Goal: Task Accomplishment & Management: Use online tool/utility

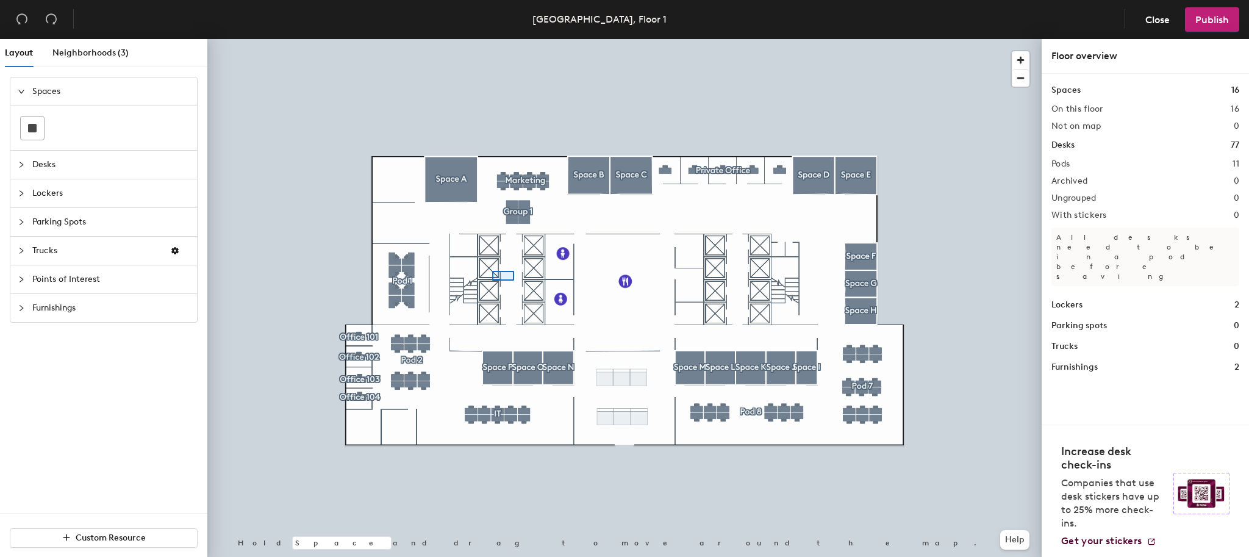
click at [492, 39] on div at bounding box center [624, 39] width 834 height 0
click at [20, 273] on div at bounding box center [25, 279] width 15 height 13
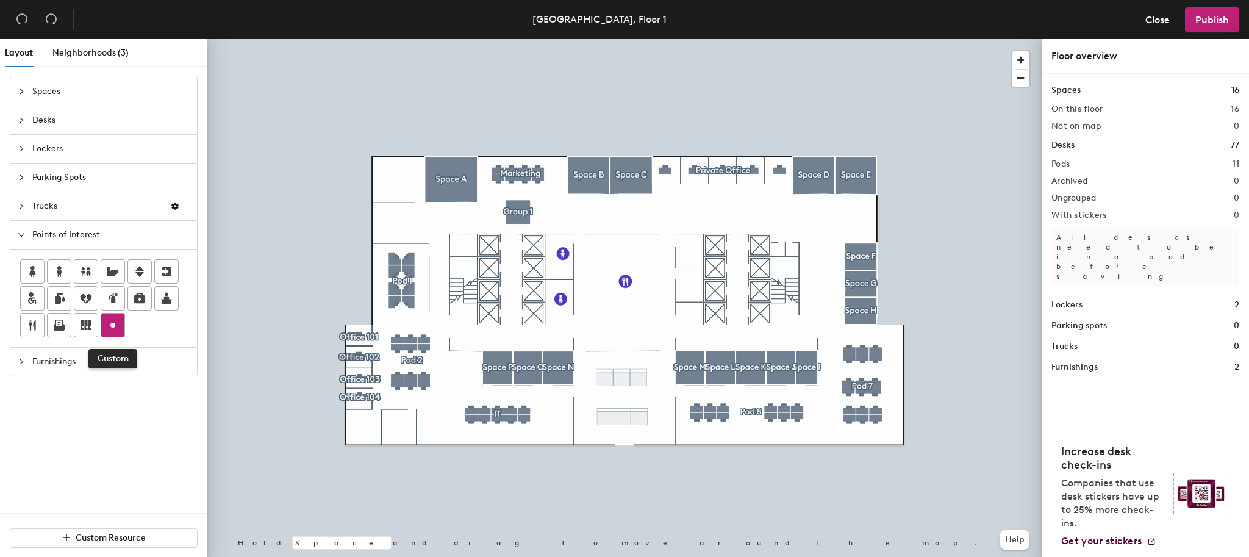
click at [110, 326] on circle at bounding box center [112, 325] width 5 height 5
click at [656, 252] on span "Done" at bounding box center [656, 248] width 36 height 21
click at [679, 248] on span "Delete" at bounding box center [678, 248] width 43 height 21
click at [20, 122] on icon "collapsed" at bounding box center [22, 120] width 4 height 6
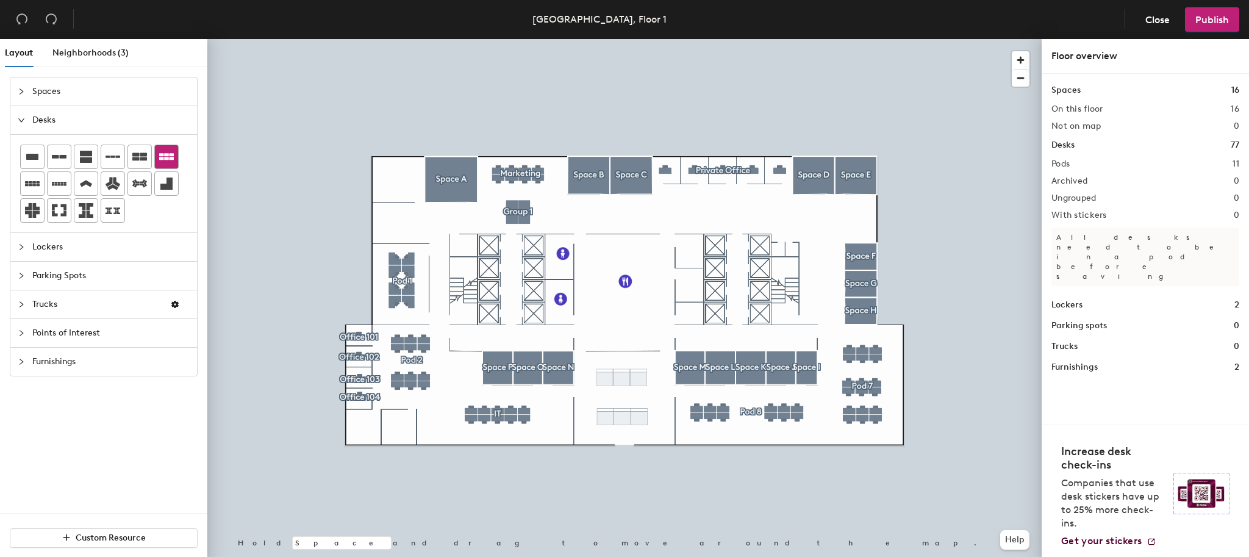
click at [171, 162] on icon at bounding box center [166, 156] width 15 height 15
click at [160, 153] on icon at bounding box center [166, 156] width 15 height 7
click at [172, 157] on icon at bounding box center [166, 156] width 15 height 7
click at [856, 39] on div at bounding box center [624, 39] width 834 height 0
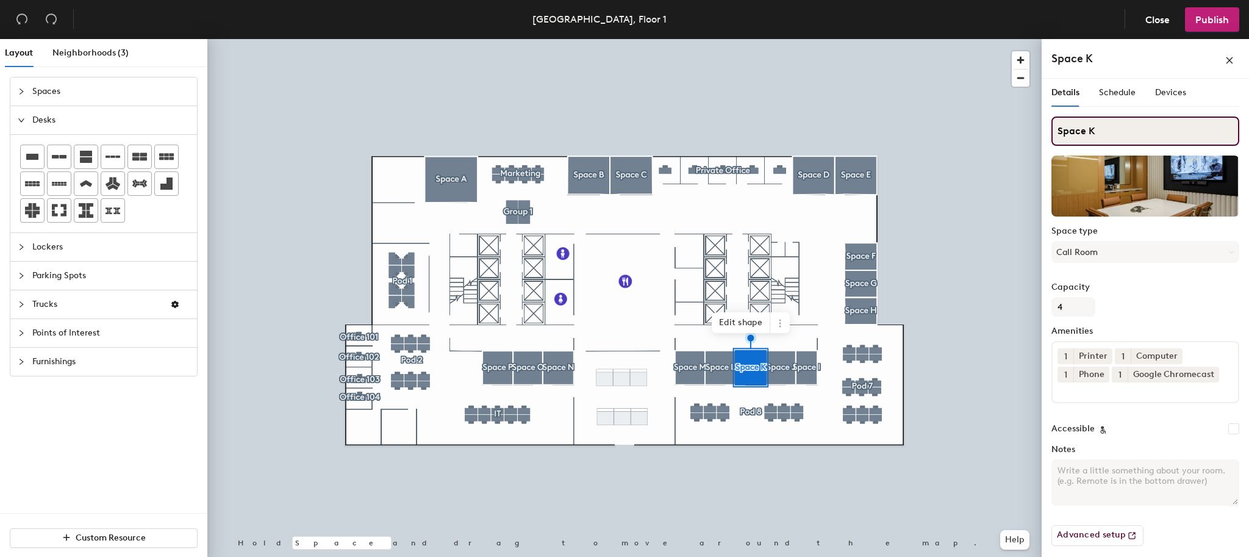
click at [1095, 136] on input "Space K" at bounding box center [1145, 130] width 188 height 29
click at [1126, 295] on div "Capacity 4" at bounding box center [1145, 299] width 188 height 34
click at [1139, 289] on label "Capacity" at bounding box center [1145, 287] width 188 height 10
click at [1095, 297] on input "4" at bounding box center [1073, 307] width 44 height 20
click at [801, 39] on div at bounding box center [624, 39] width 834 height 0
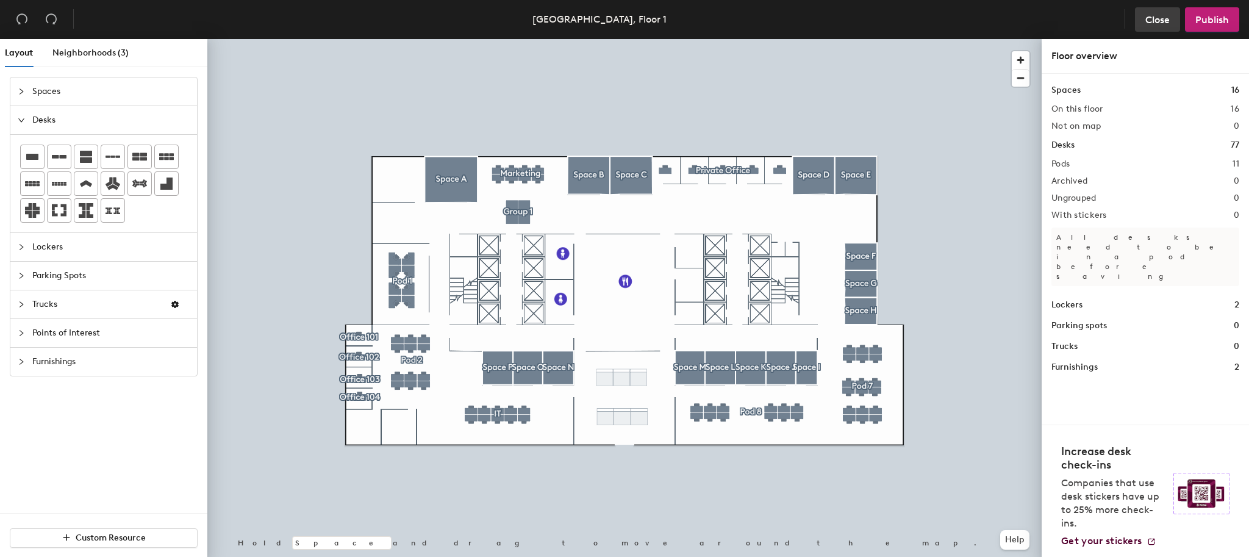
click at [1157, 20] on span "Close" at bounding box center [1157, 20] width 24 height 12
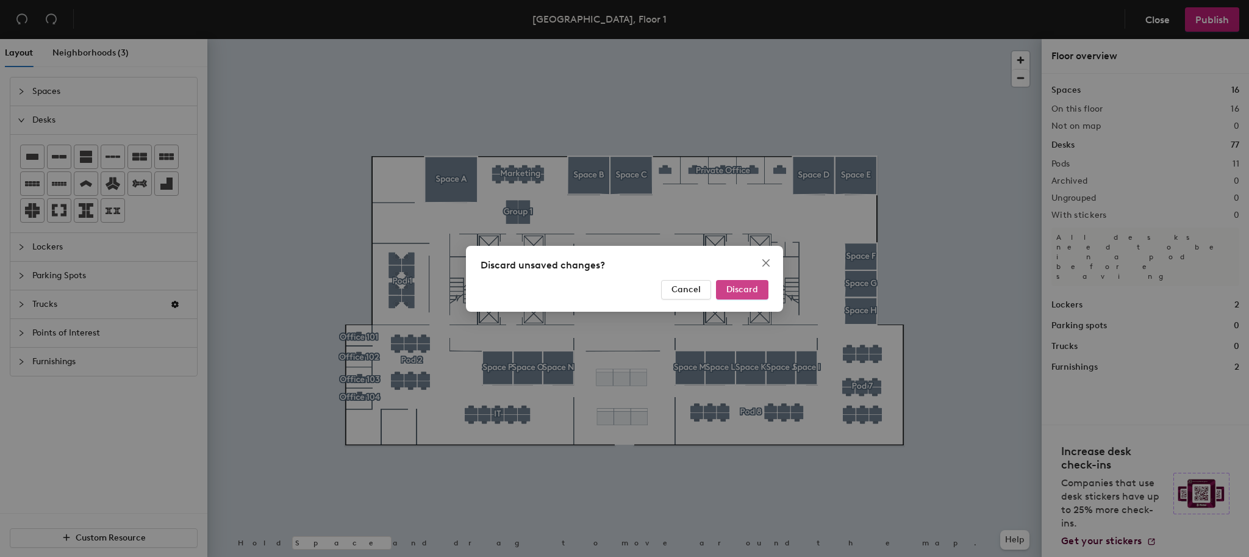
click at [743, 286] on span "Discard" at bounding box center [742, 289] width 32 height 10
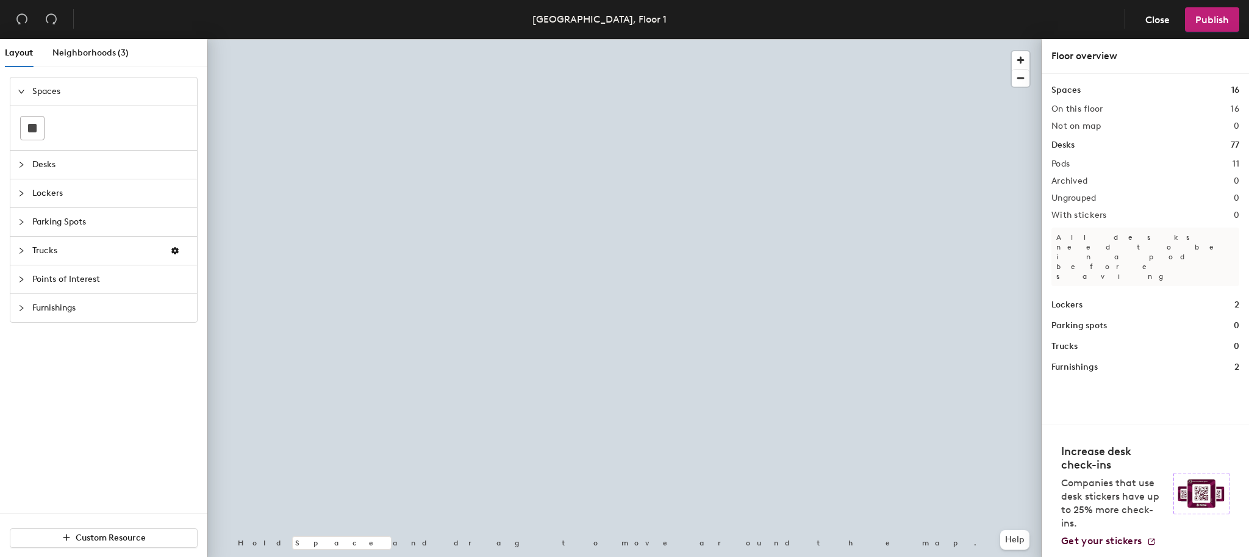
click at [508, 39] on div at bounding box center [624, 39] width 834 height 0
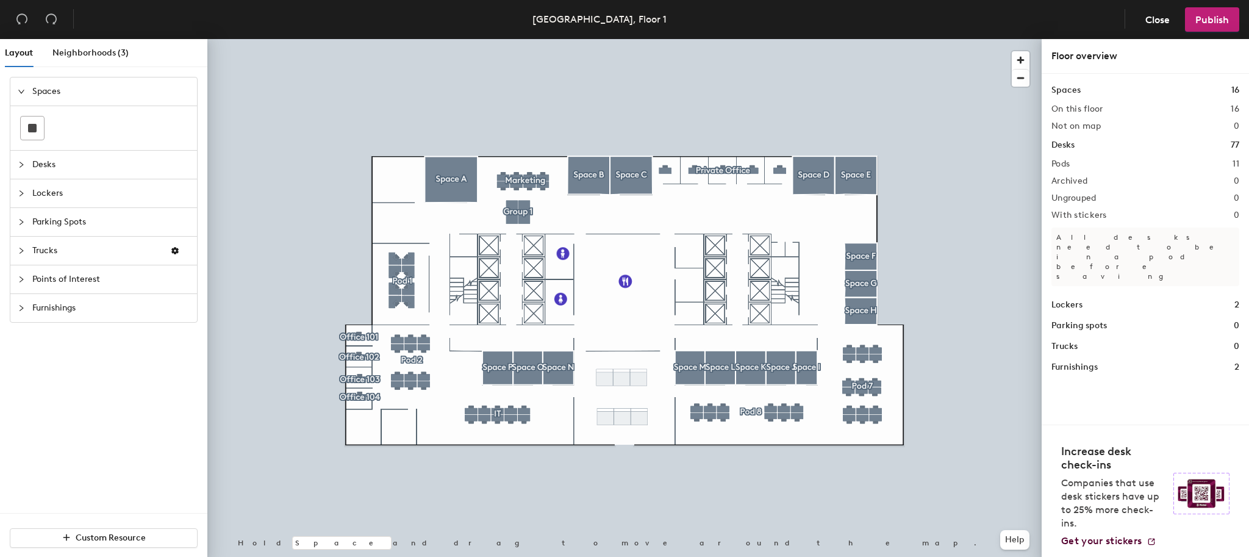
click at [512, 39] on div at bounding box center [624, 39] width 834 height 0
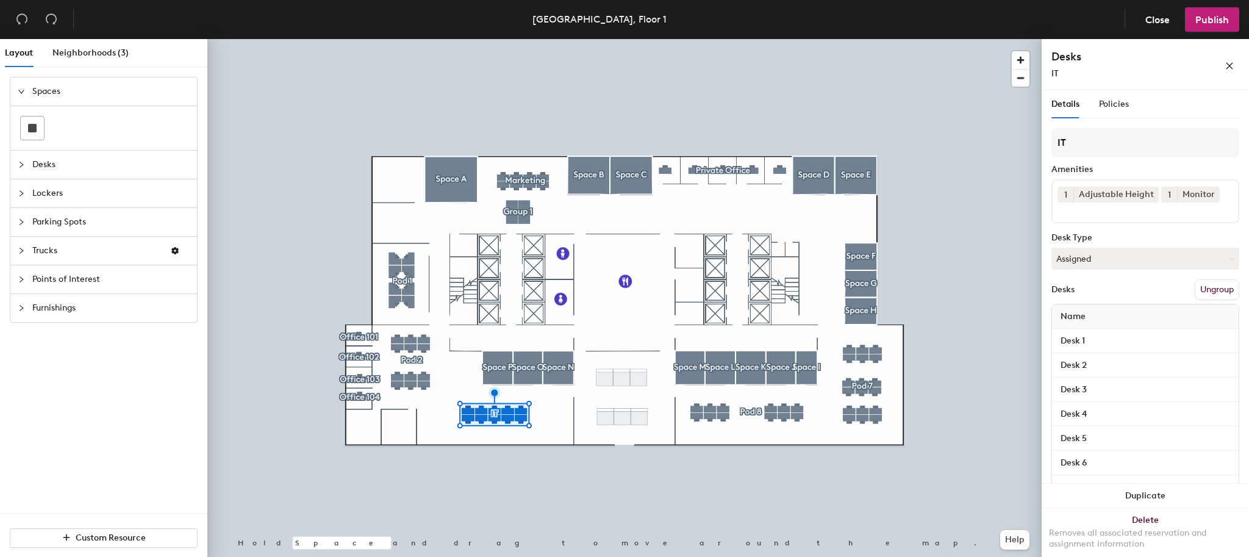
click at [747, 39] on div at bounding box center [624, 39] width 834 height 0
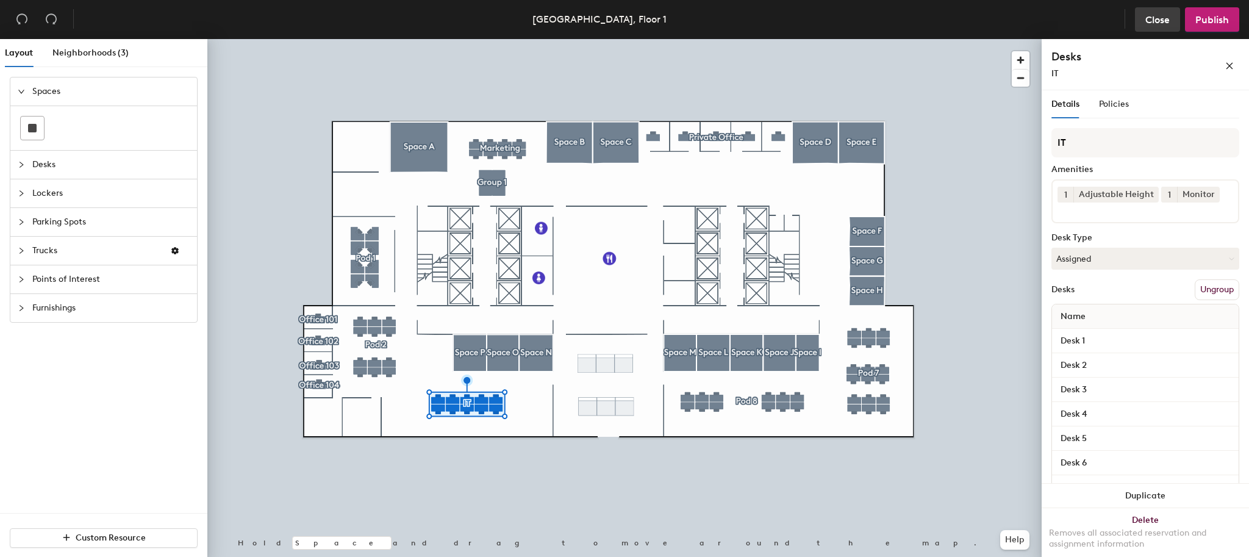
click at [1164, 20] on span "Close" at bounding box center [1157, 20] width 24 height 12
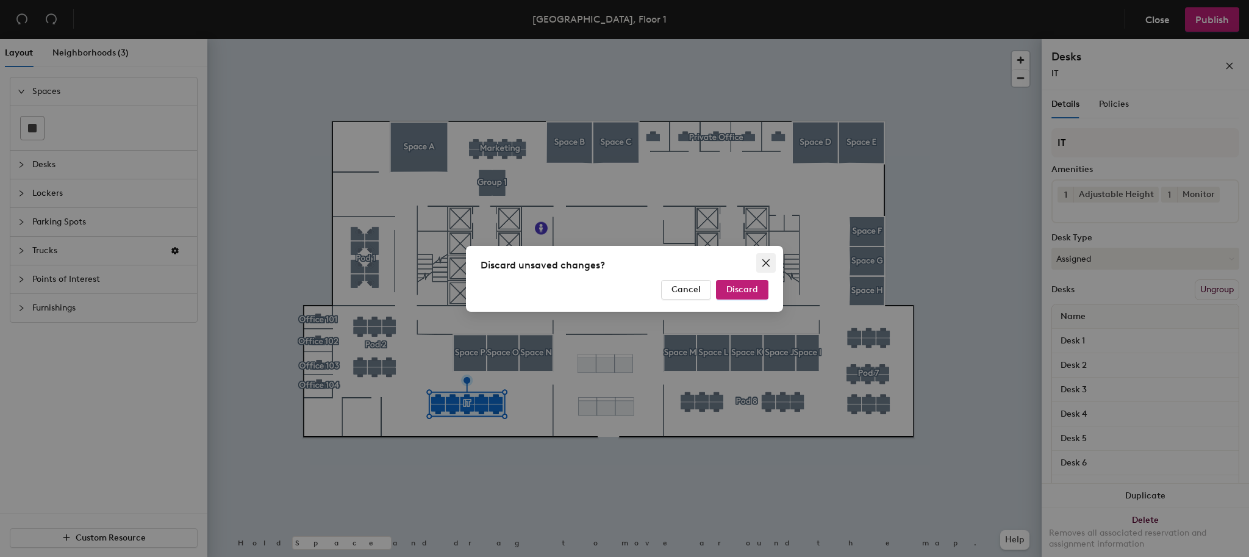
click at [768, 265] on icon "close" at bounding box center [765, 262] width 7 height 7
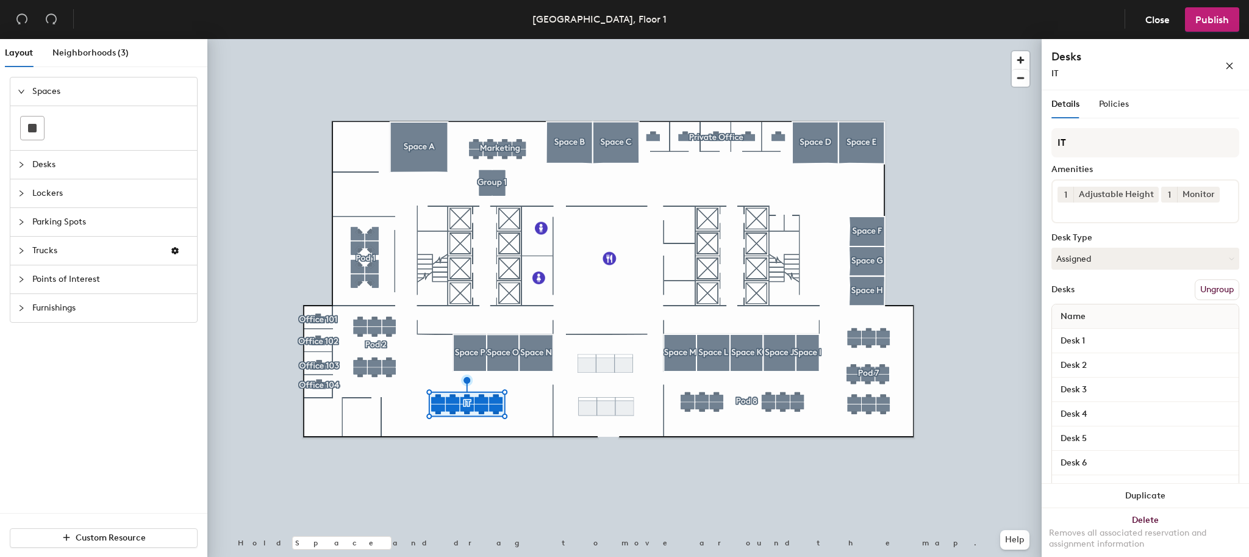
click at [65, 165] on span "Desks" at bounding box center [110, 165] width 157 height 28
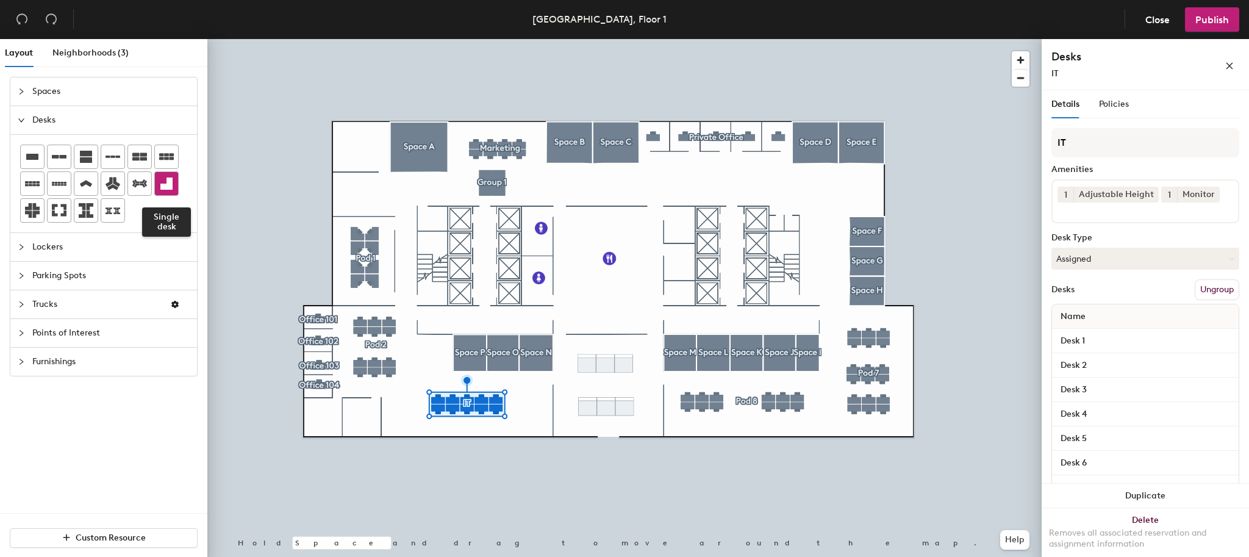
click at [170, 184] on icon at bounding box center [166, 183] width 12 height 12
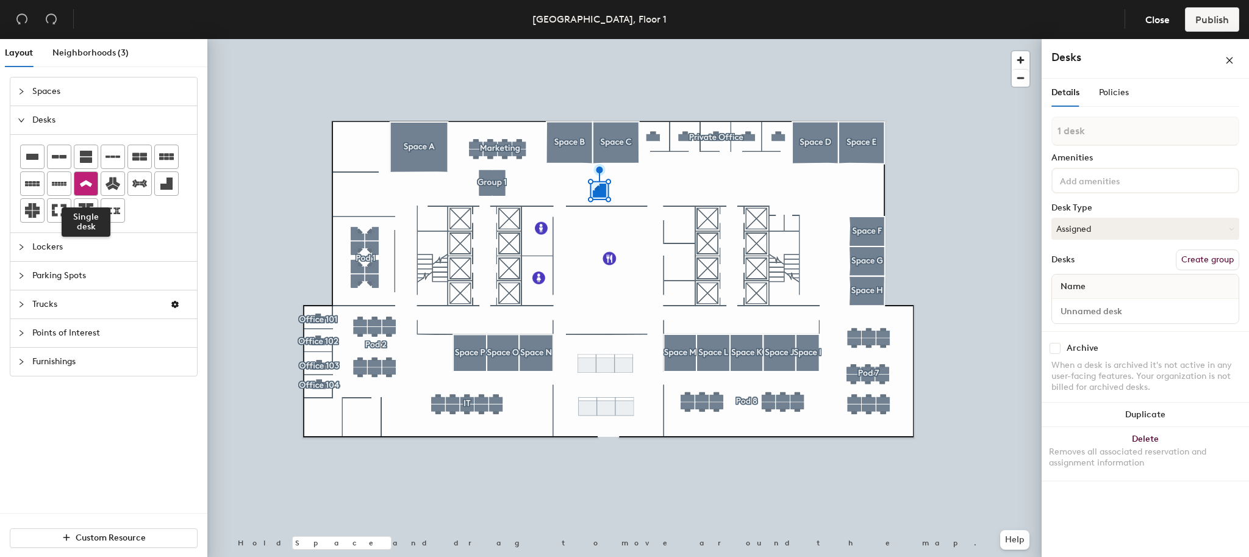
click at [81, 192] on div at bounding box center [85, 183] width 23 height 23
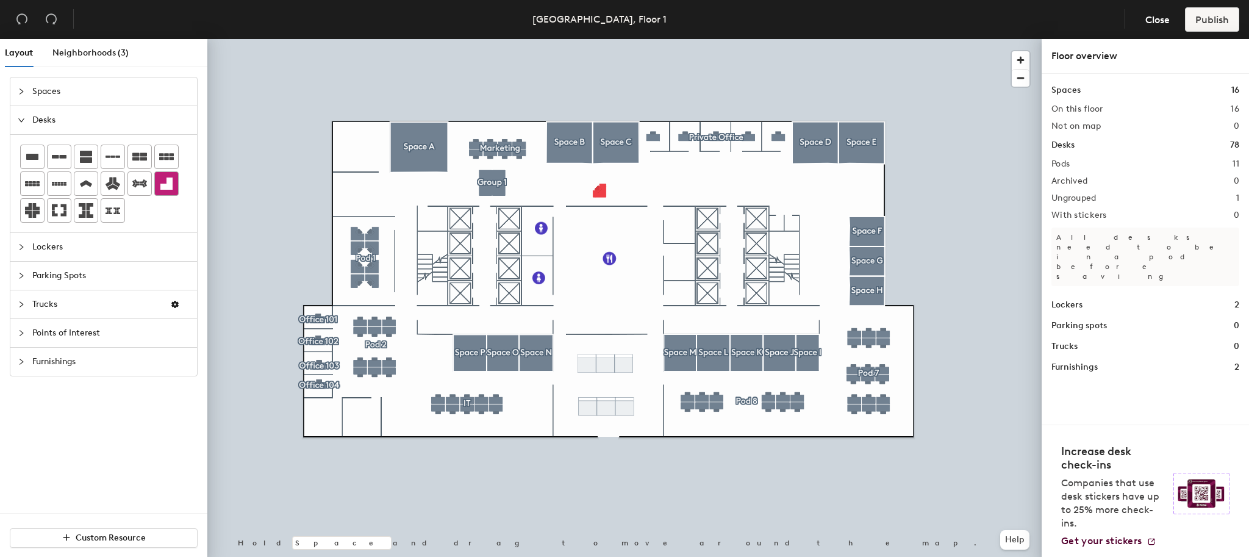
click at [603, 39] on div at bounding box center [624, 39] width 834 height 0
click at [1143, 23] on button "Close" at bounding box center [1157, 19] width 45 height 24
click at [1155, 20] on span "Close" at bounding box center [1157, 20] width 24 height 12
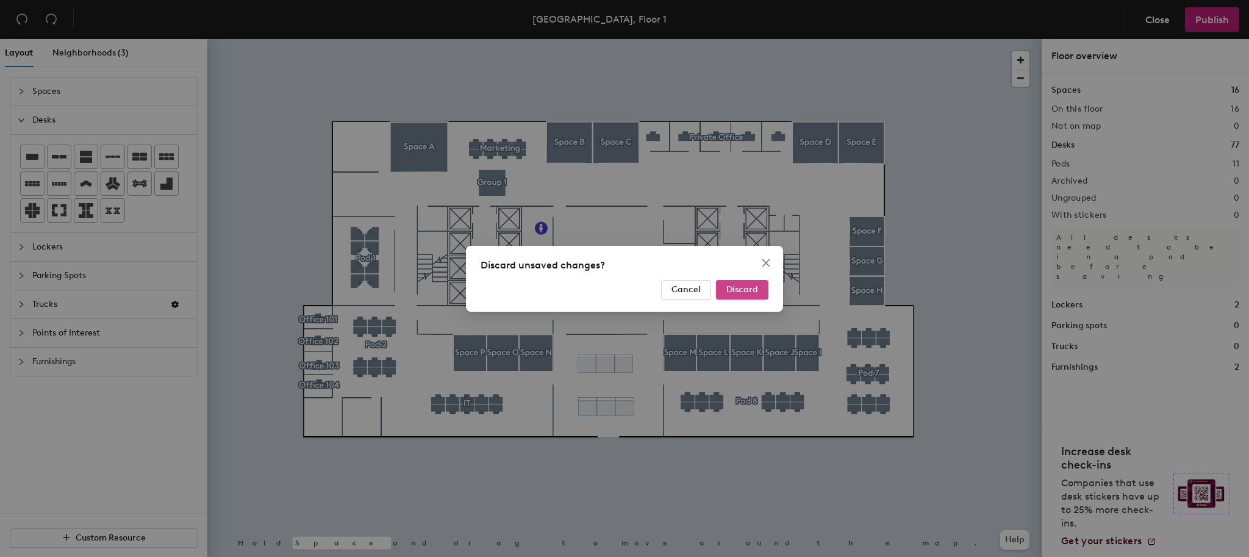
click at [744, 290] on span "Discard" at bounding box center [742, 289] width 32 height 10
